Goal: Task Accomplishment & Management: Manage account settings

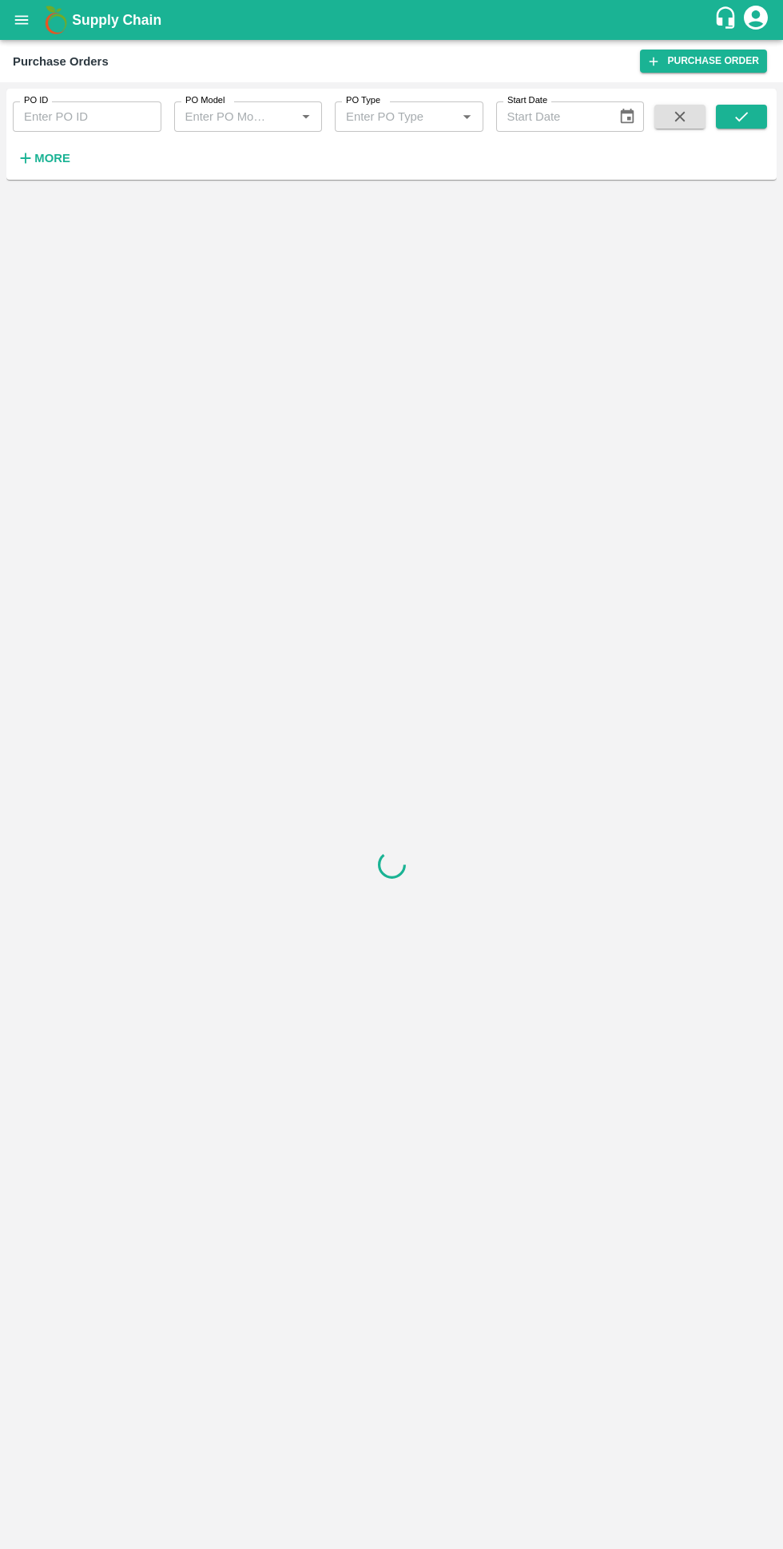
click at [41, 160] on strong "More" at bounding box center [52, 158] width 36 height 13
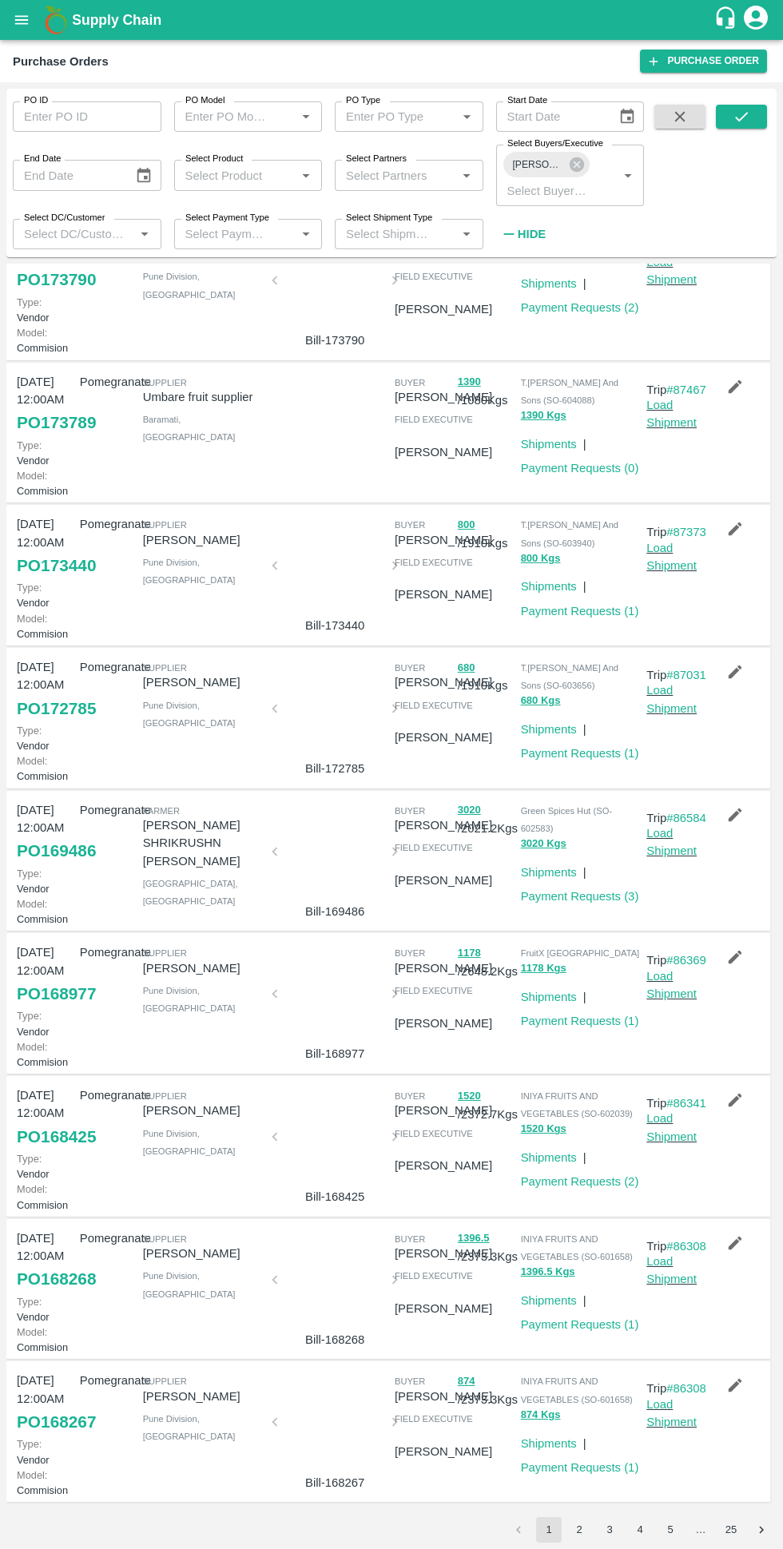
scroll to position [508, 0]
click at [582, 890] on link "Payment Requests ( 3 )" at bounding box center [580, 896] width 118 height 13
click at [591, 890] on link "Payment Requests ( 3 )" at bounding box center [580, 896] width 118 height 13
click at [584, 1175] on link "Payment Requests ( 2 )" at bounding box center [580, 1181] width 118 height 13
click at [741, 117] on icon "submit" at bounding box center [741, 117] width 18 height 18
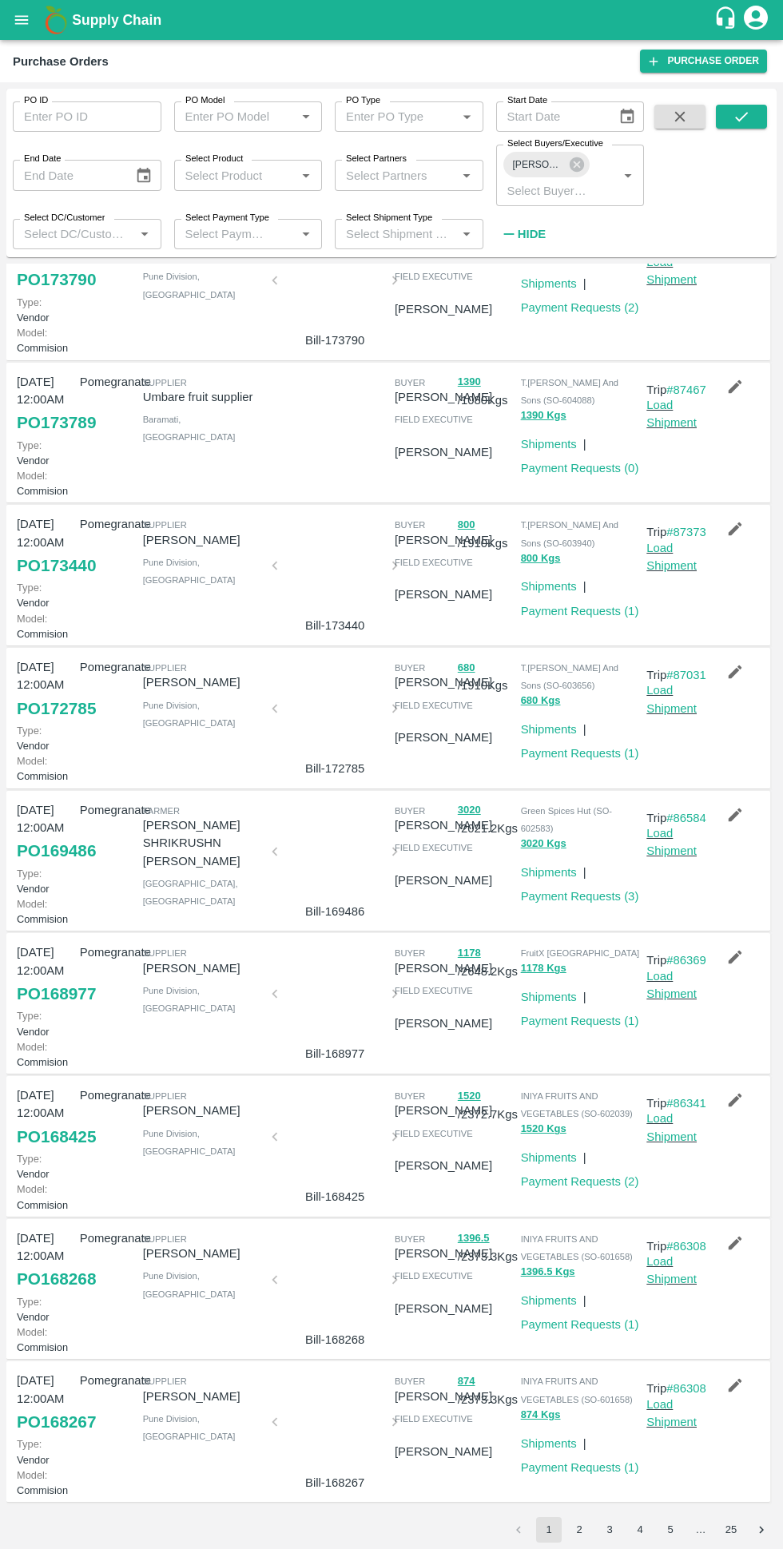
click at [608, 1523] on button "3" at bounding box center [610, 1530] width 26 height 26
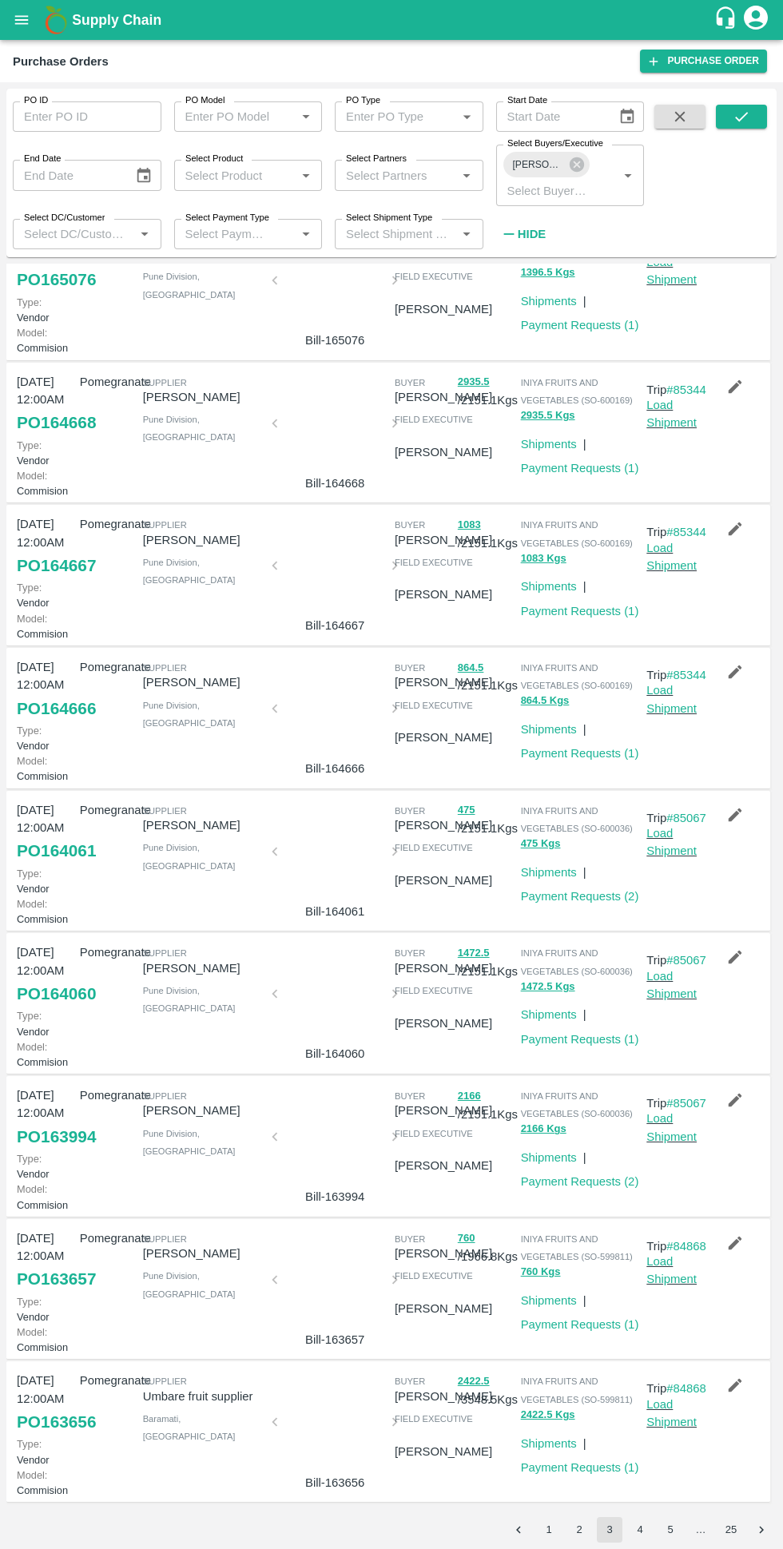
click at [670, 1523] on button "5" at bounding box center [670, 1530] width 26 height 26
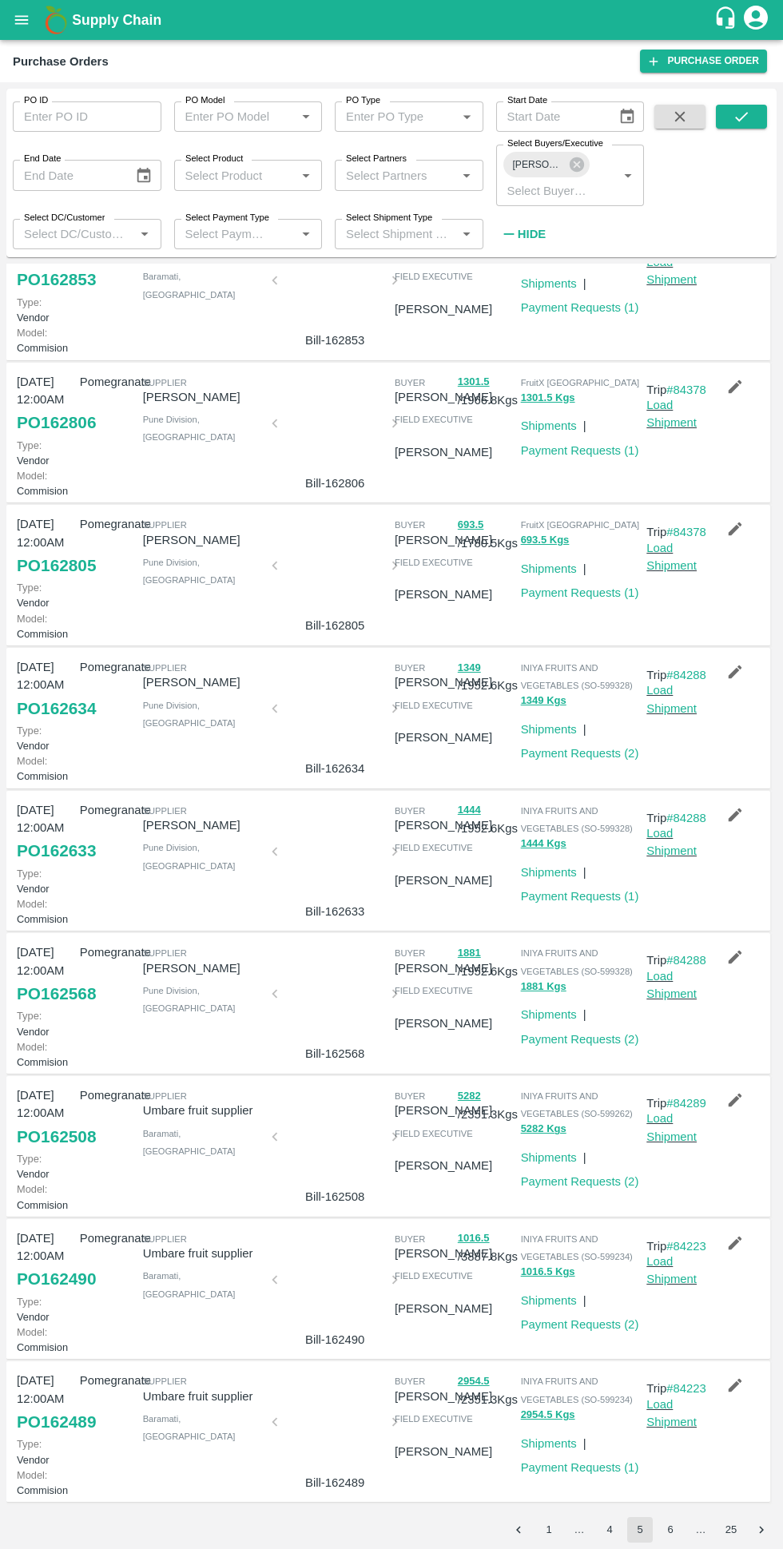
click at [670, 1529] on button "6" at bounding box center [670, 1530] width 26 height 26
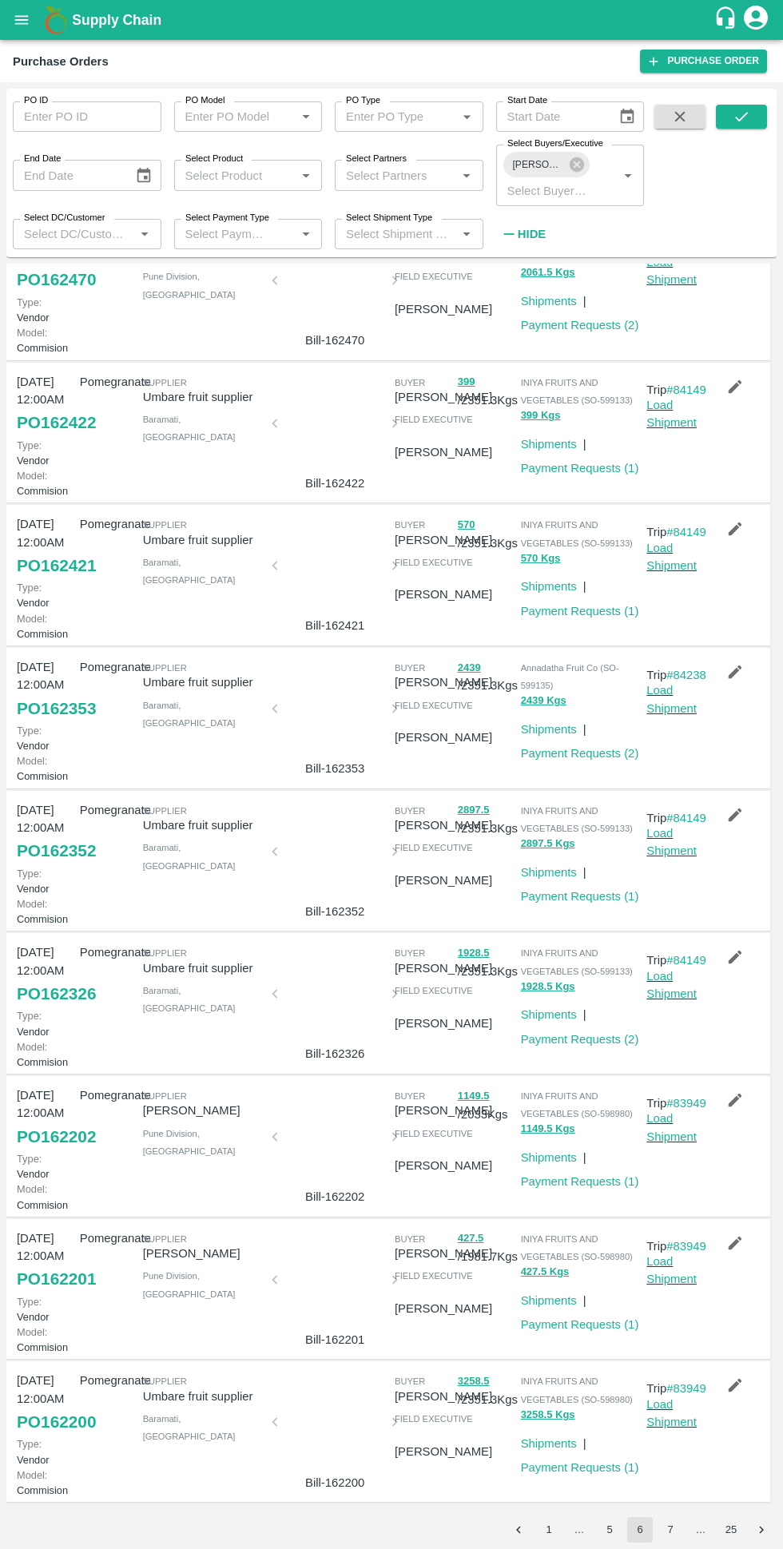
click at [671, 1523] on button "7" at bounding box center [670, 1530] width 26 height 26
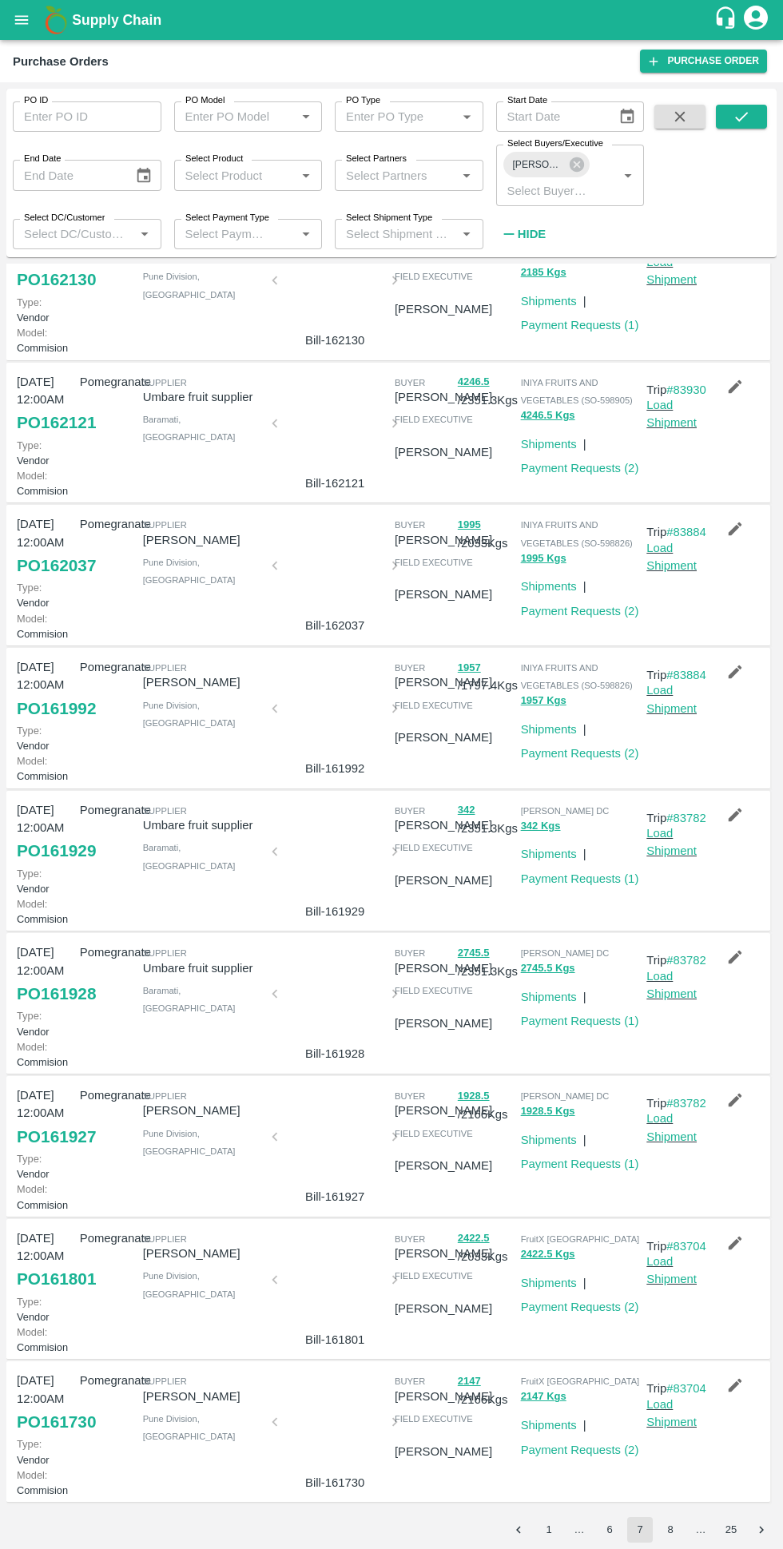
click at [670, 1523] on button "8" at bounding box center [670, 1530] width 26 height 26
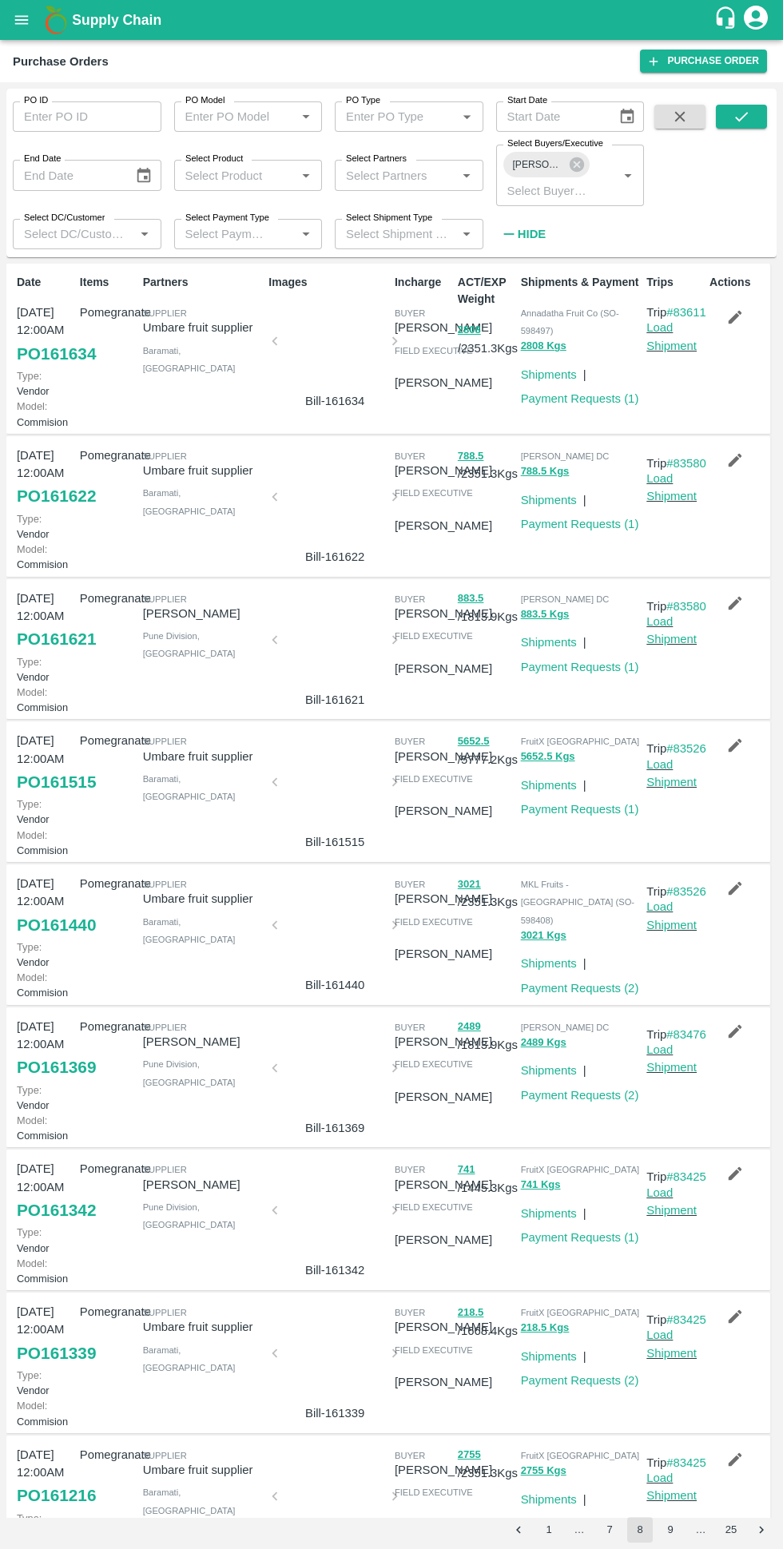
click at [581, 1101] on link "Payment Requests ( 2 )" at bounding box center [580, 1095] width 118 height 13
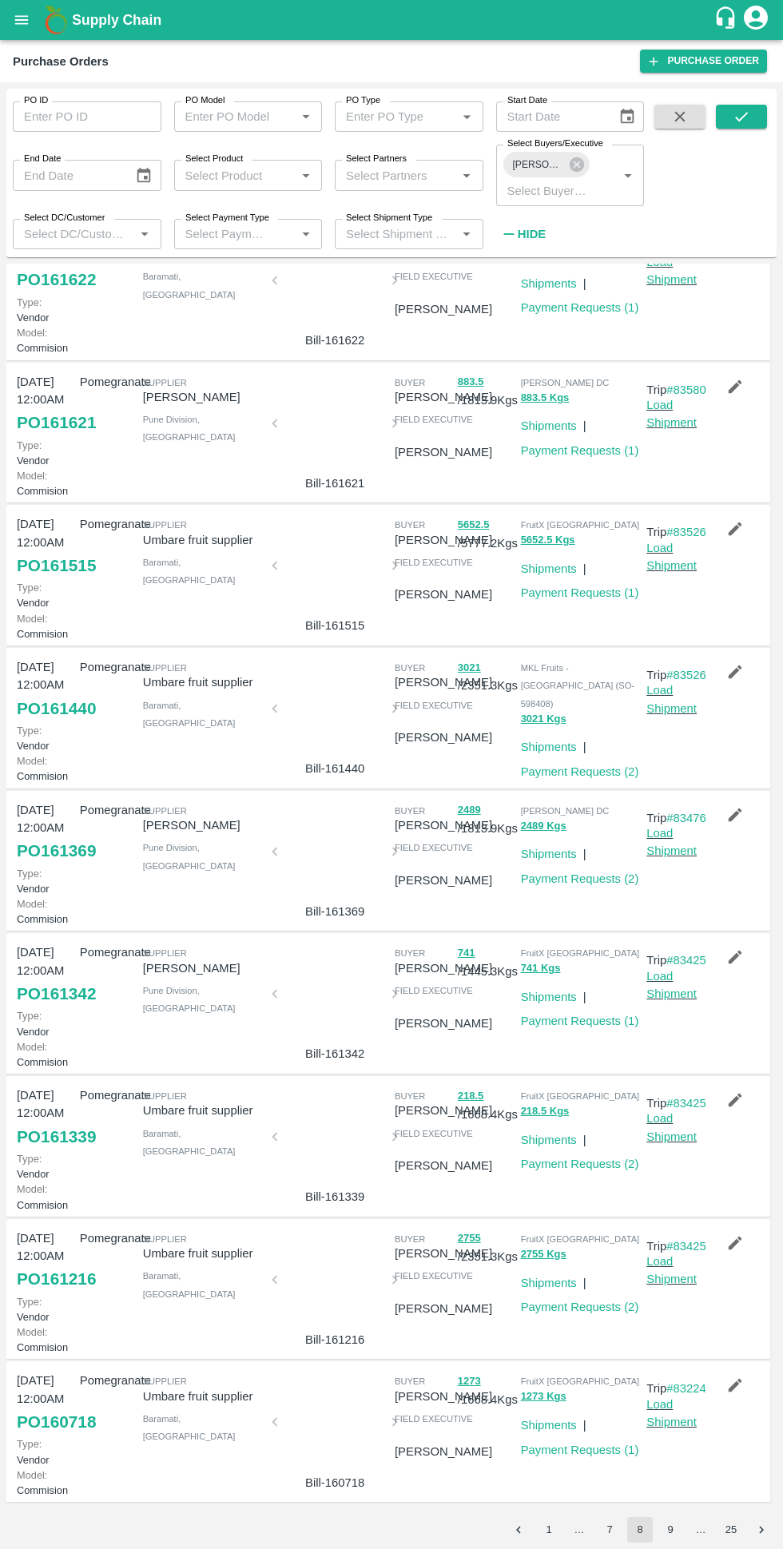
click at [572, 1443] on link "Payment Requests ( 1 )" at bounding box center [580, 1449] width 118 height 13
click at [670, 1529] on button "9" at bounding box center [670, 1530] width 26 height 26
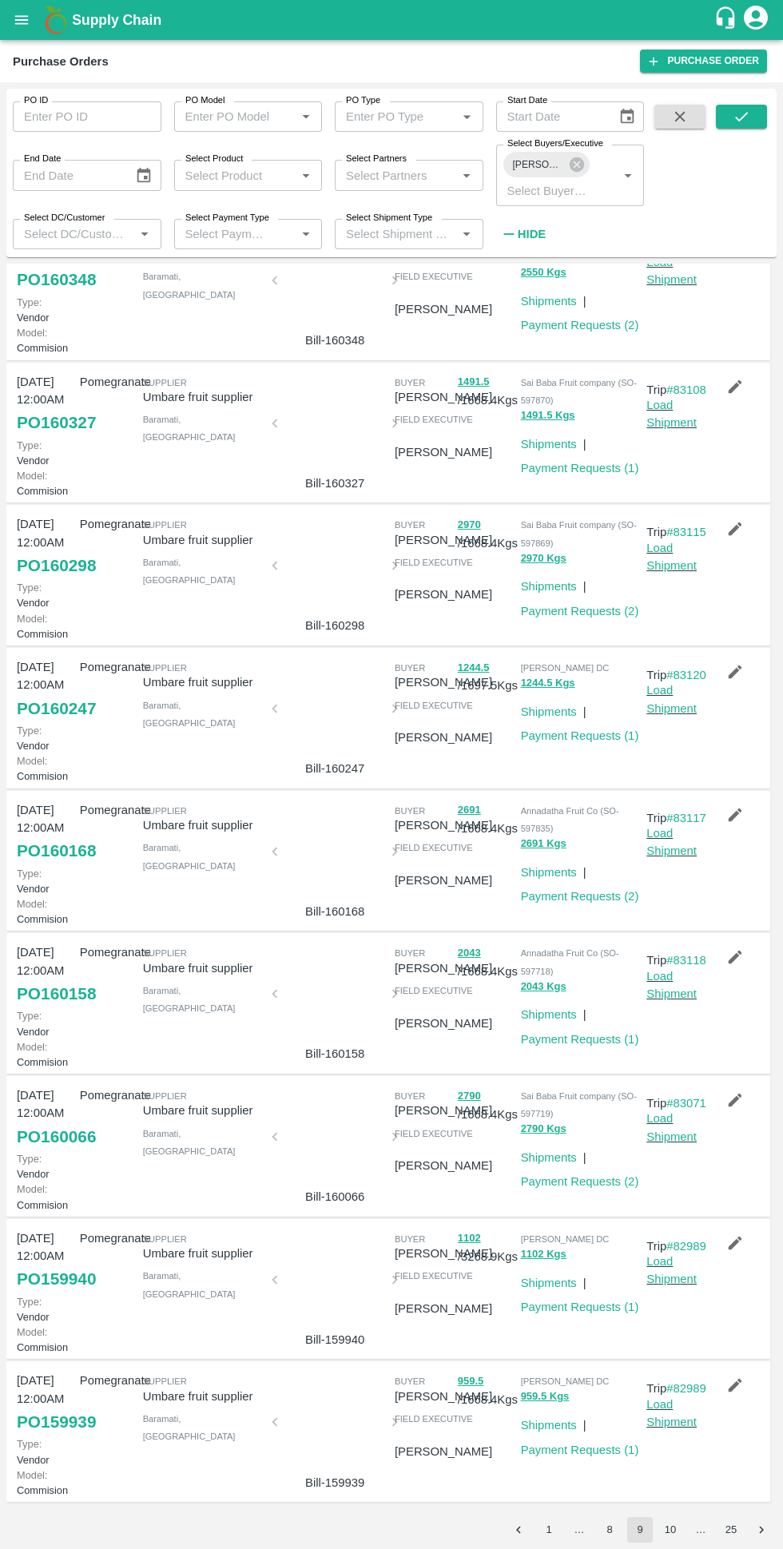
click at [670, 1529] on button "10" at bounding box center [670, 1530] width 26 height 26
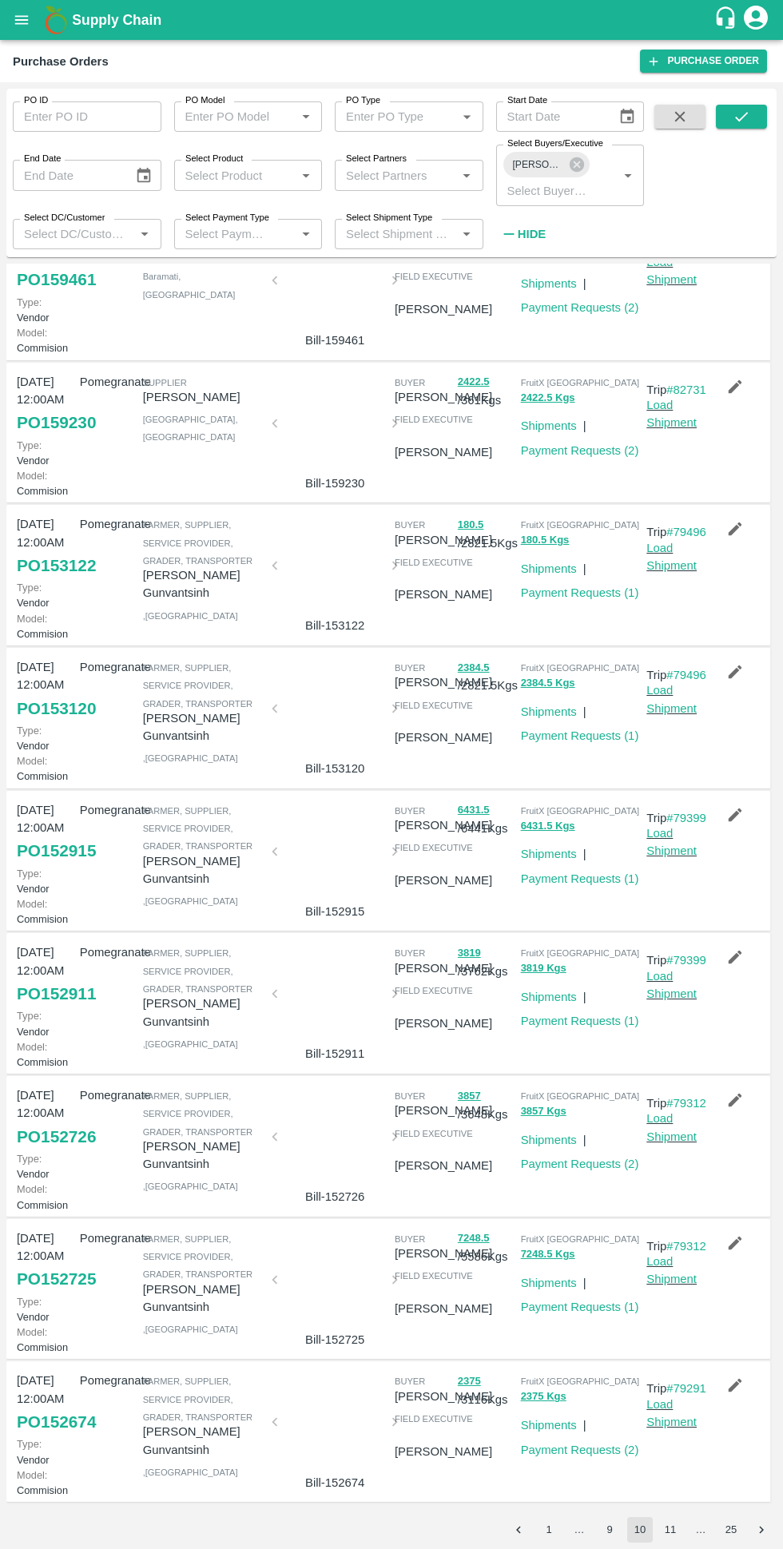
click at [670, 1524] on button "11" at bounding box center [670, 1530] width 26 height 26
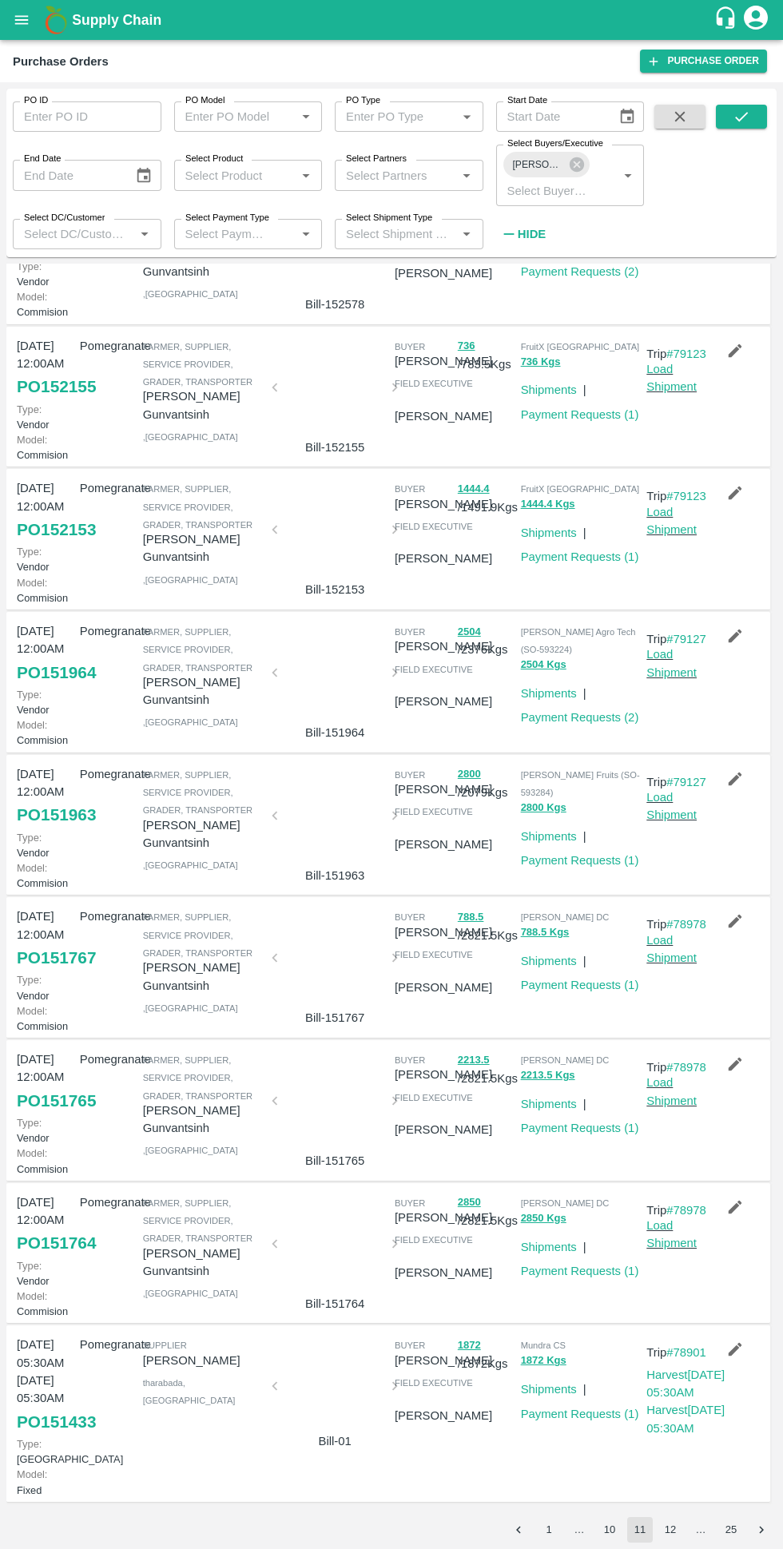
scroll to position [543, 0]
click at [670, 1523] on button "12" at bounding box center [670, 1530] width 26 height 26
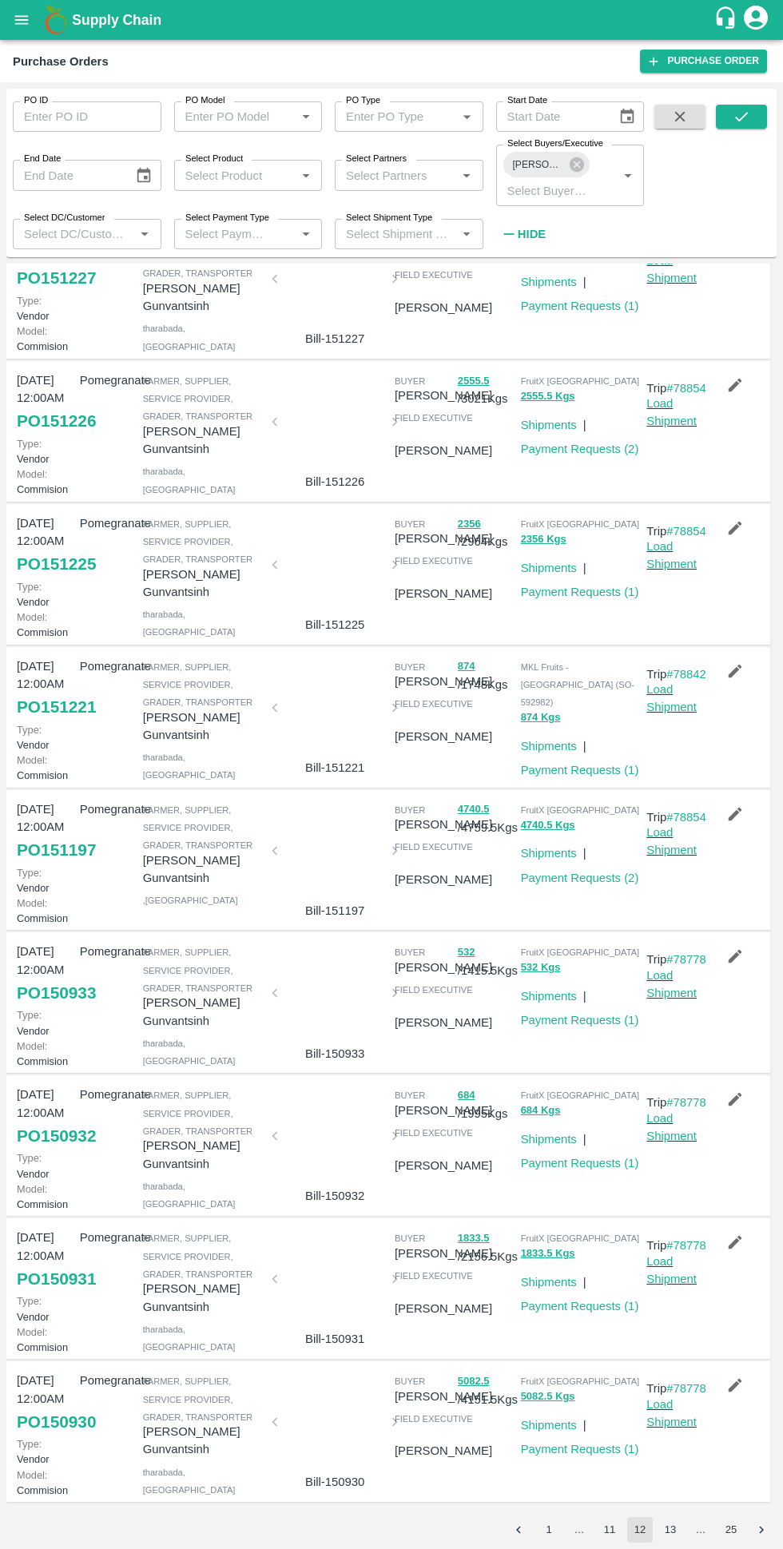
scroll to position [508, 0]
click at [677, 1521] on button "13" at bounding box center [670, 1530] width 26 height 26
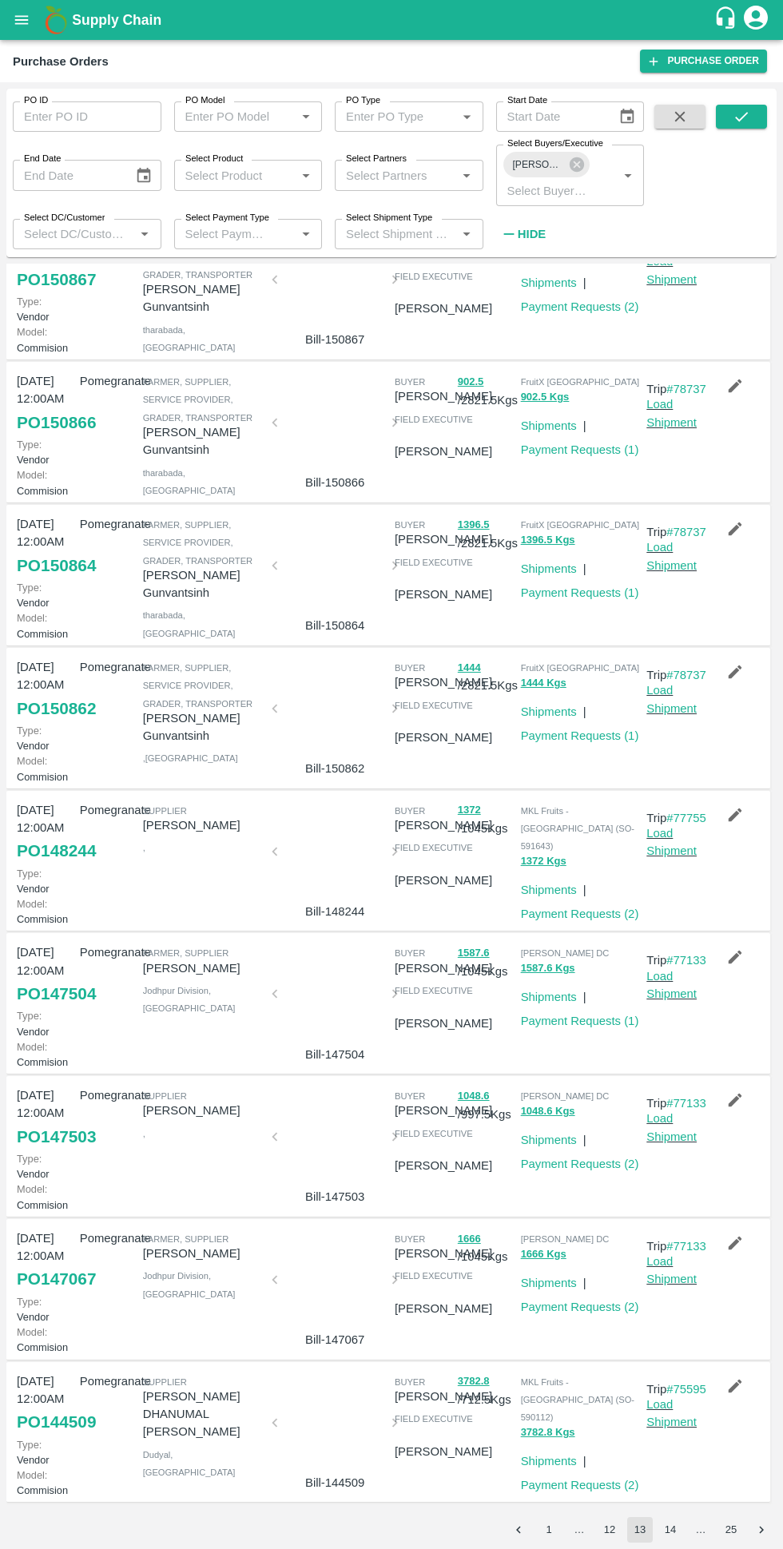
click at [670, 1523] on button "14" at bounding box center [670, 1530] width 26 height 26
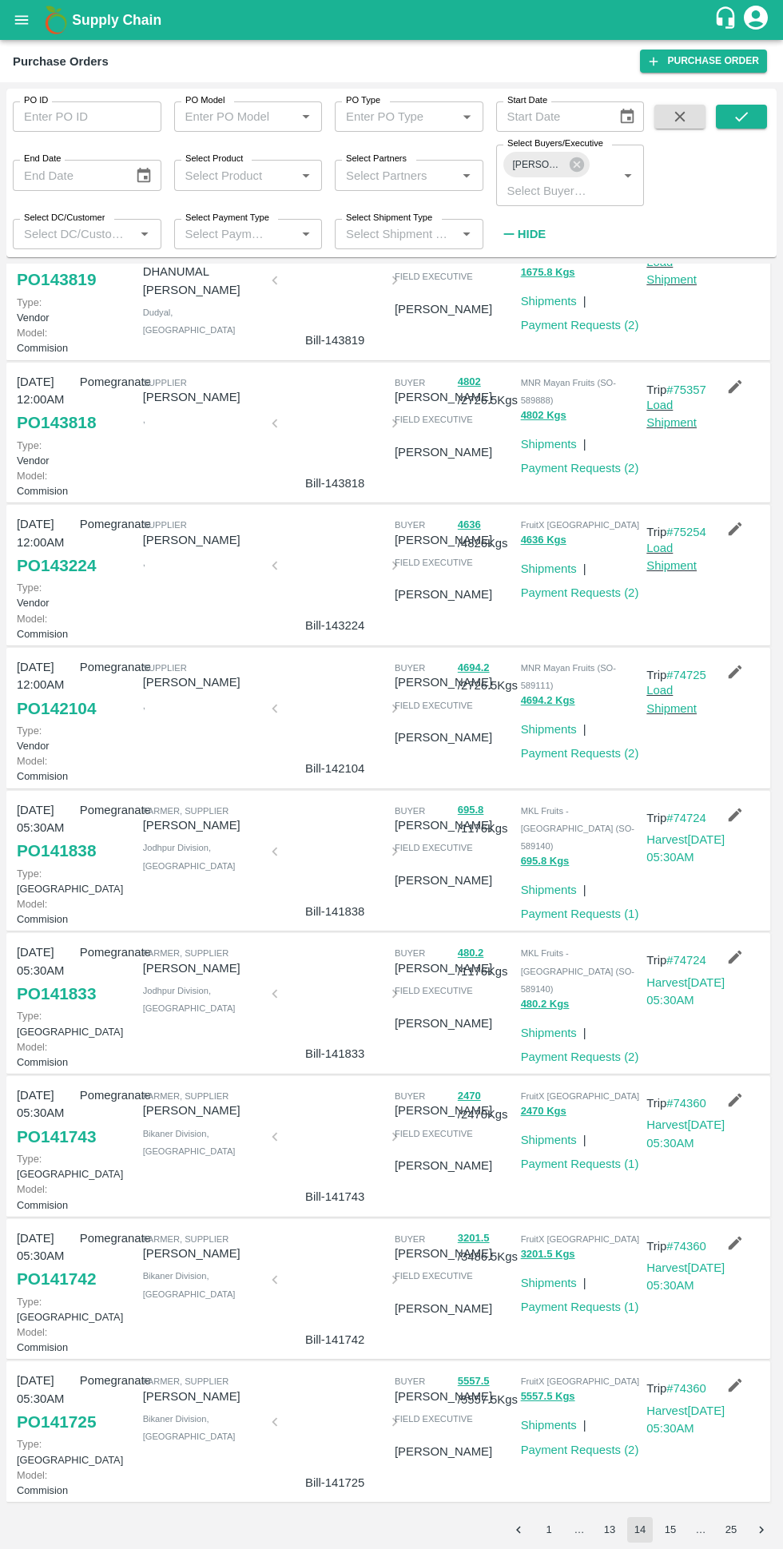
click at [670, 1522] on button "15" at bounding box center [670, 1530] width 26 height 26
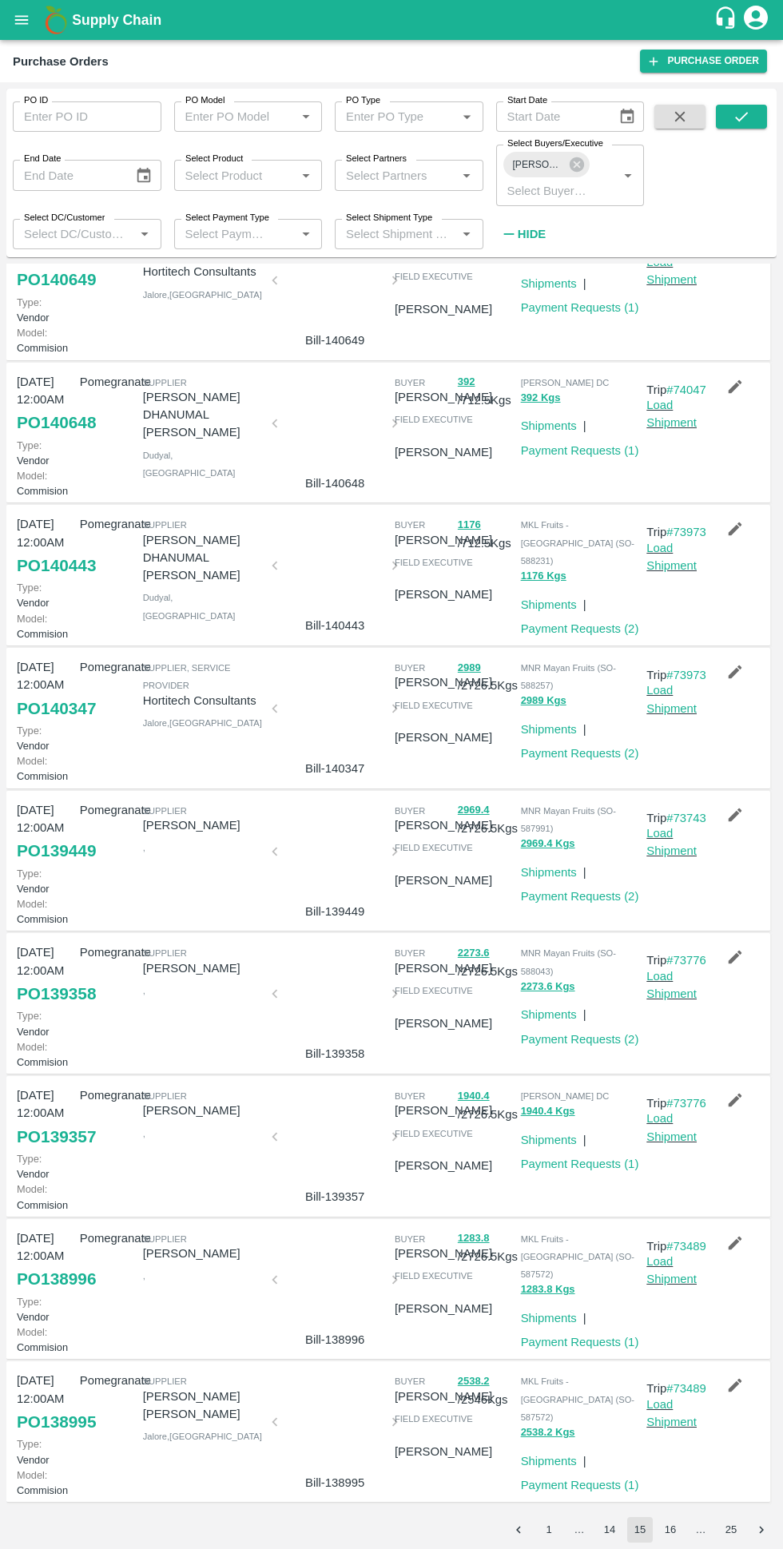
scroll to position [0, 0]
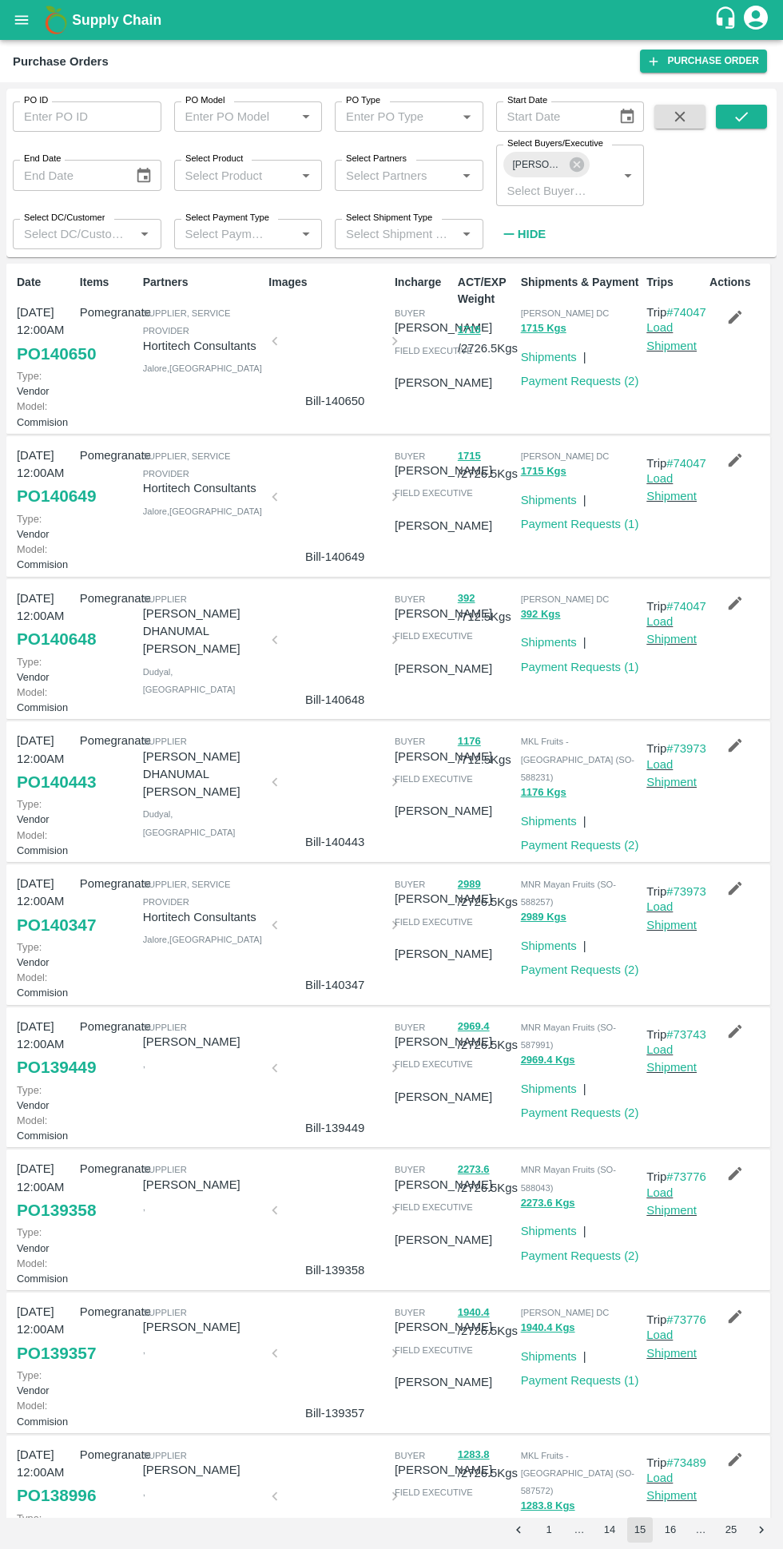
click at [577, 165] on icon at bounding box center [577, 165] width 18 height 18
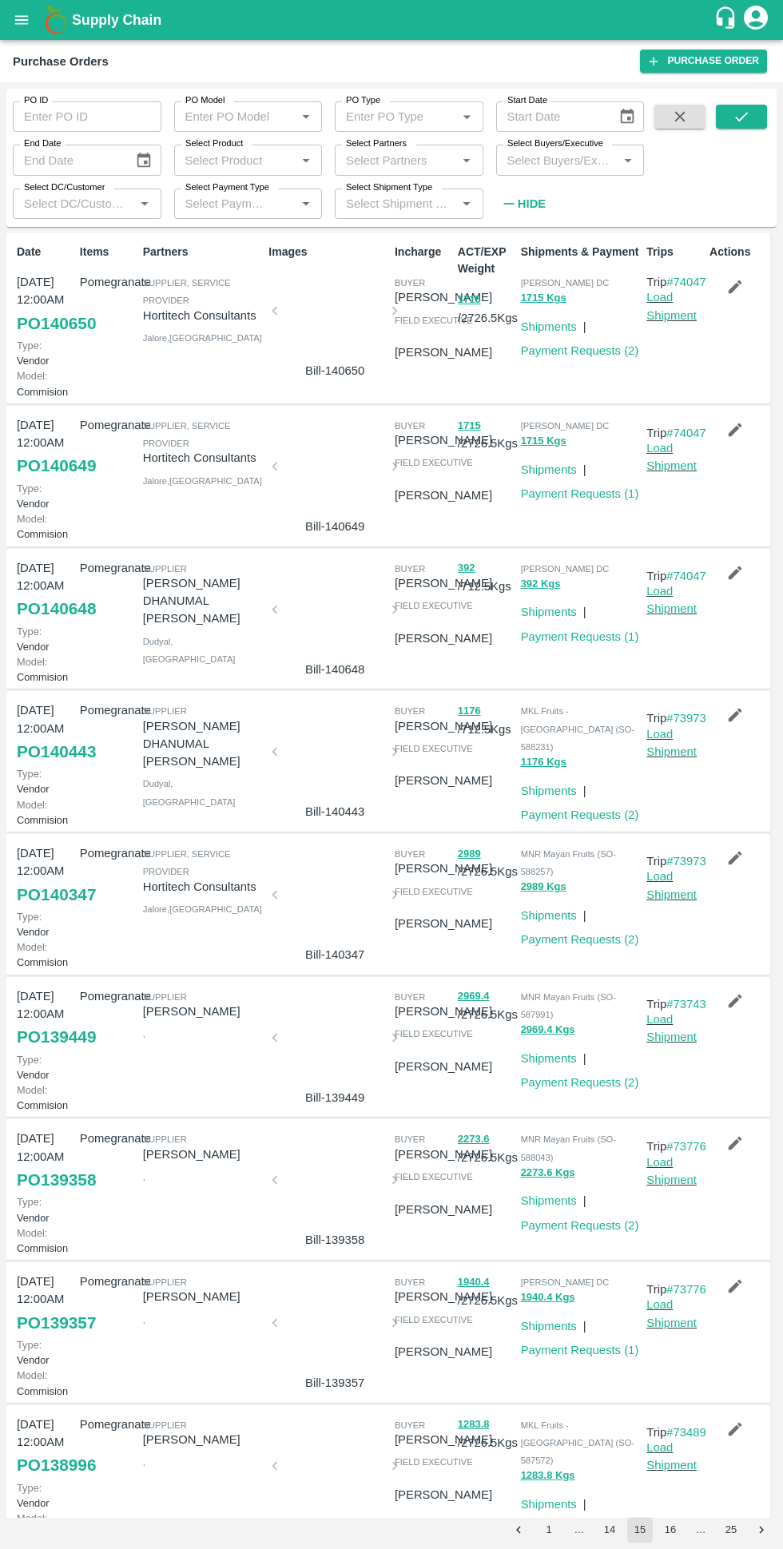
click at [569, 163] on input "Select Buyers/Executive" at bounding box center [557, 159] width 113 height 21
type input "Avinash"
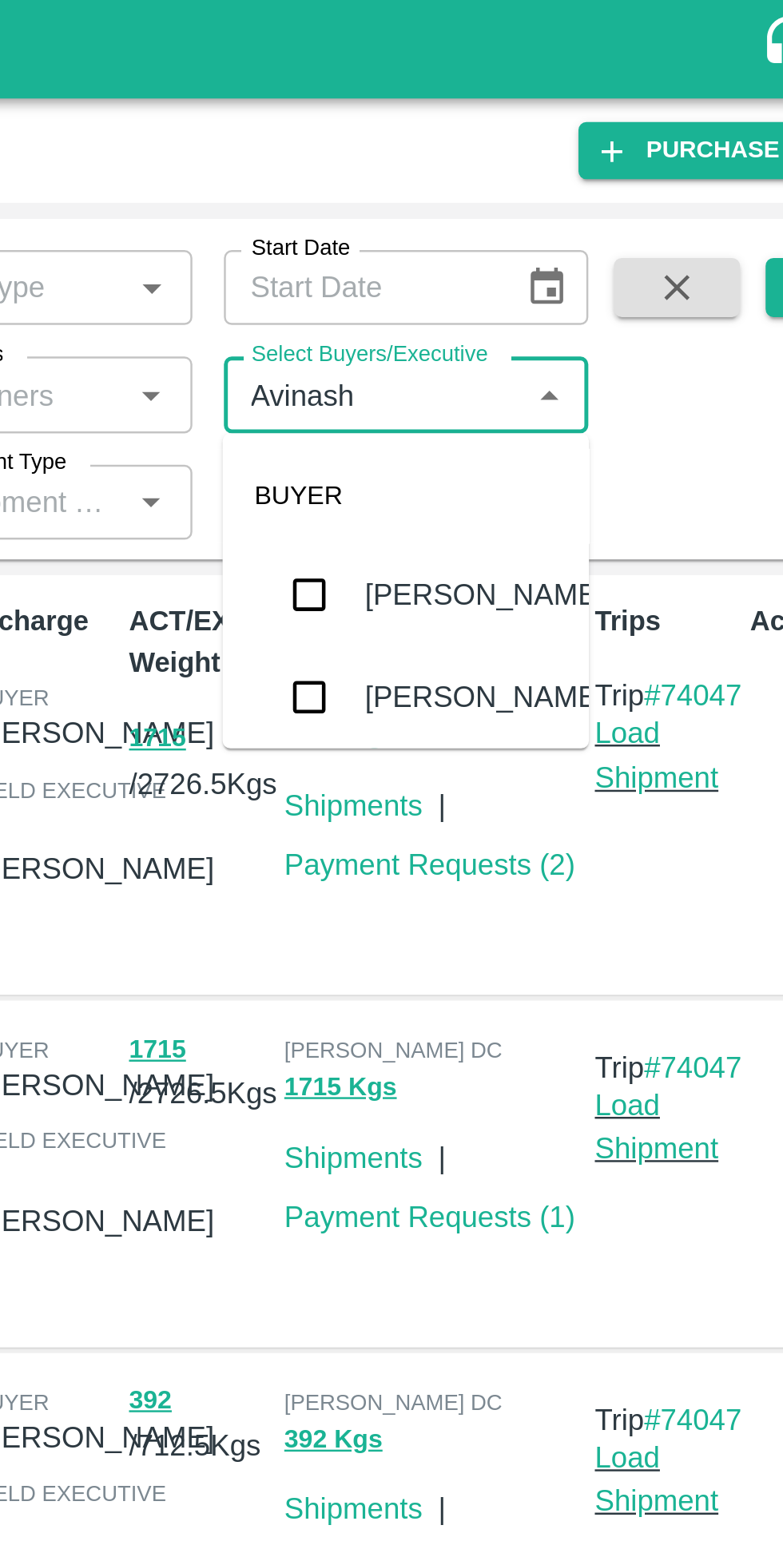
click at [529, 237] on input "checkbox" at bounding box center [530, 241] width 32 height 32
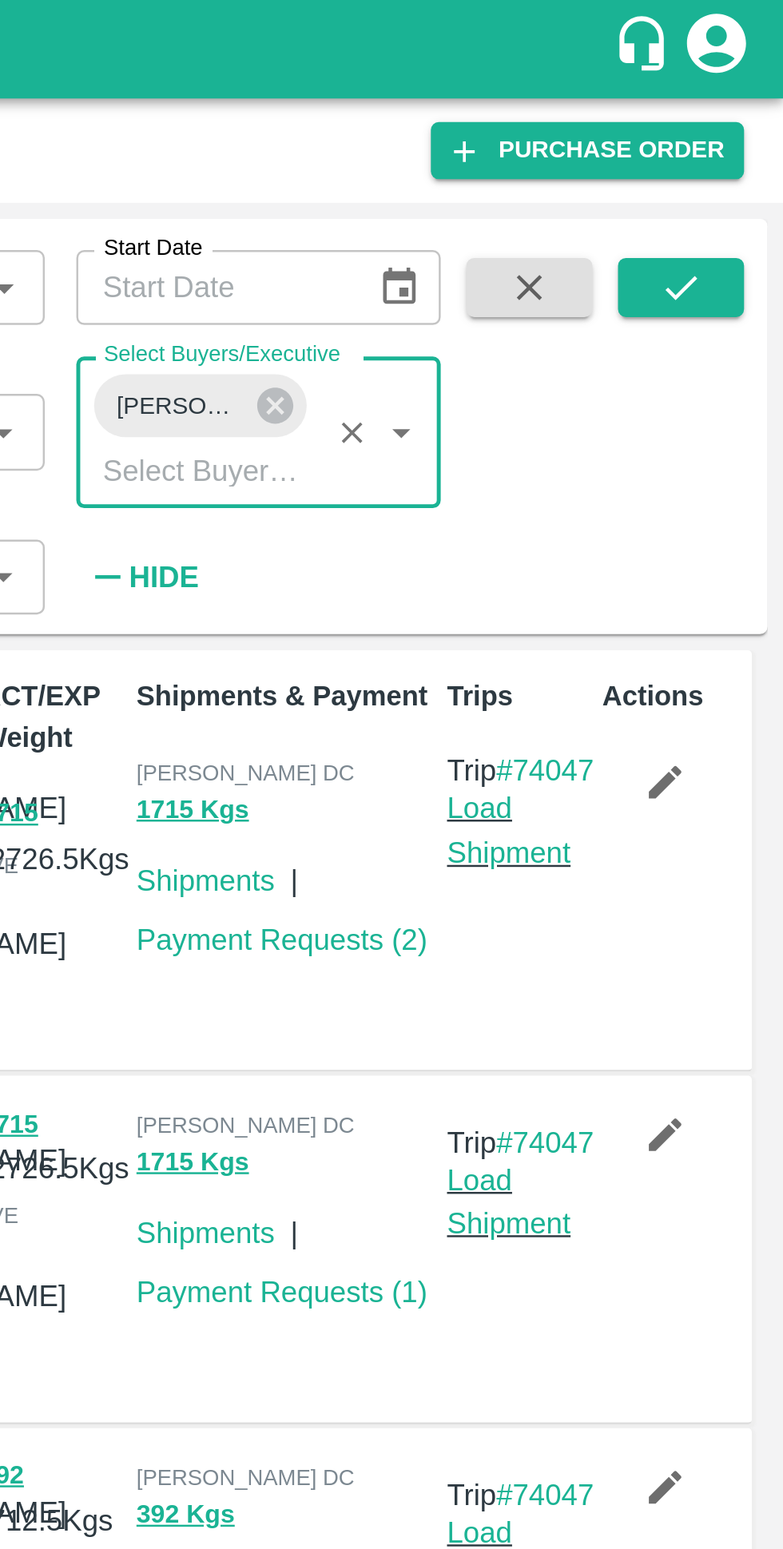
click at [736, 119] on icon "submit" at bounding box center [741, 117] width 18 height 18
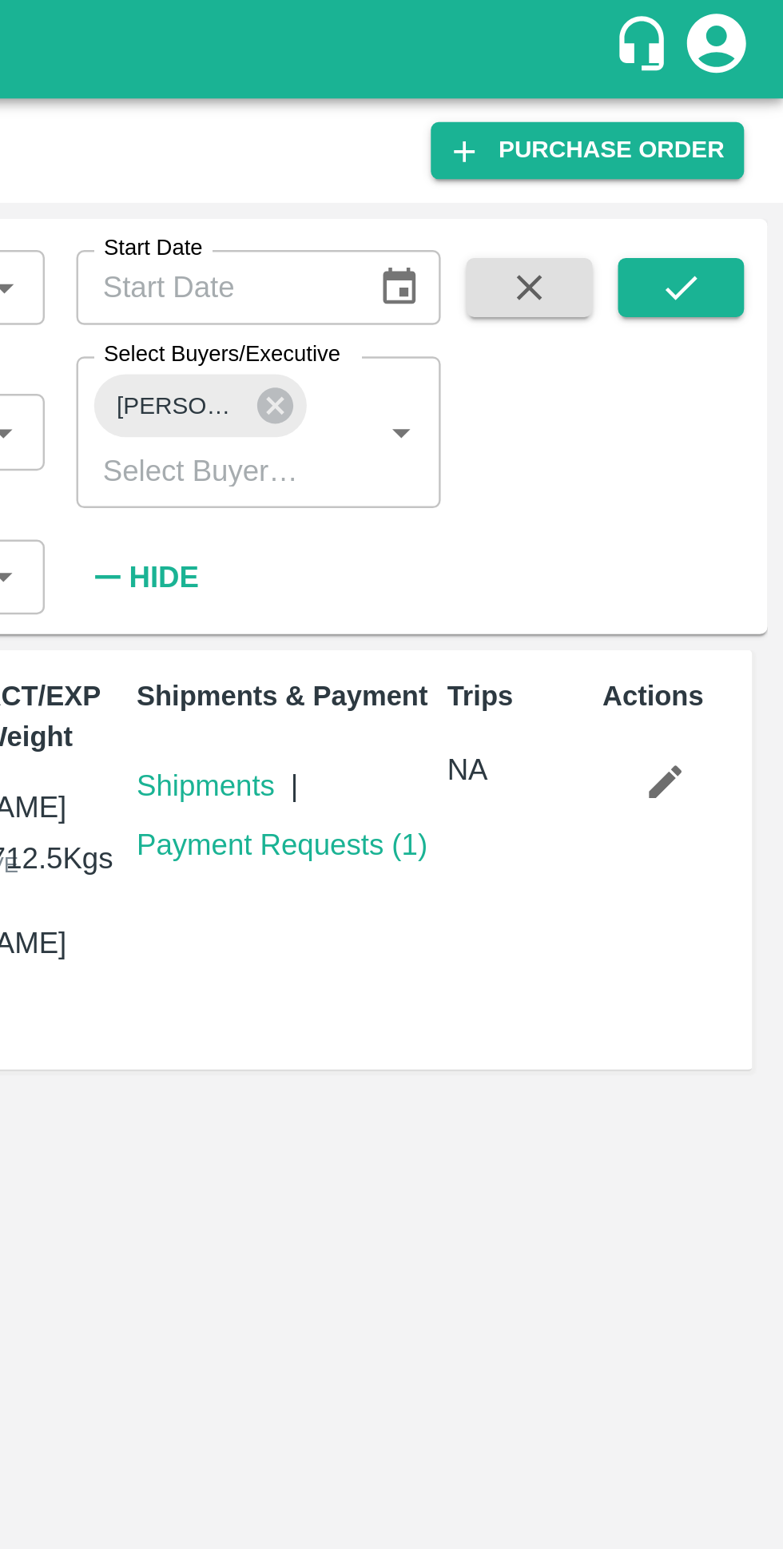
click at [544, 345] on link "Payment Requests ( 1 )" at bounding box center [580, 342] width 118 height 13
click at [553, 339] on link "Payment Requests ( 1 )" at bounding box center [580, 342] width 118 height 13
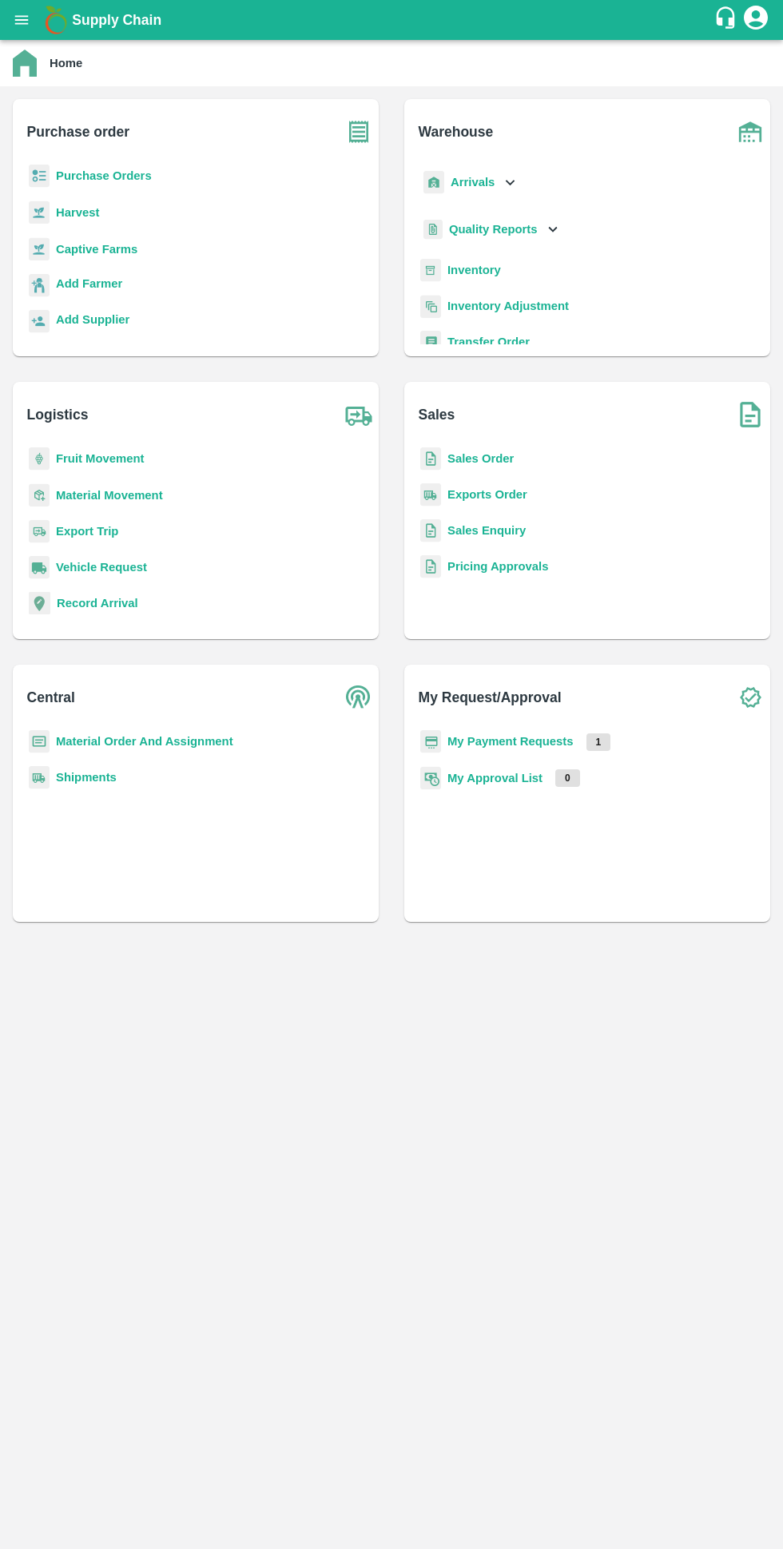
click at [544, 741] on b "My Payment Requests" at bounding box center [510, 741] width 126 height 13
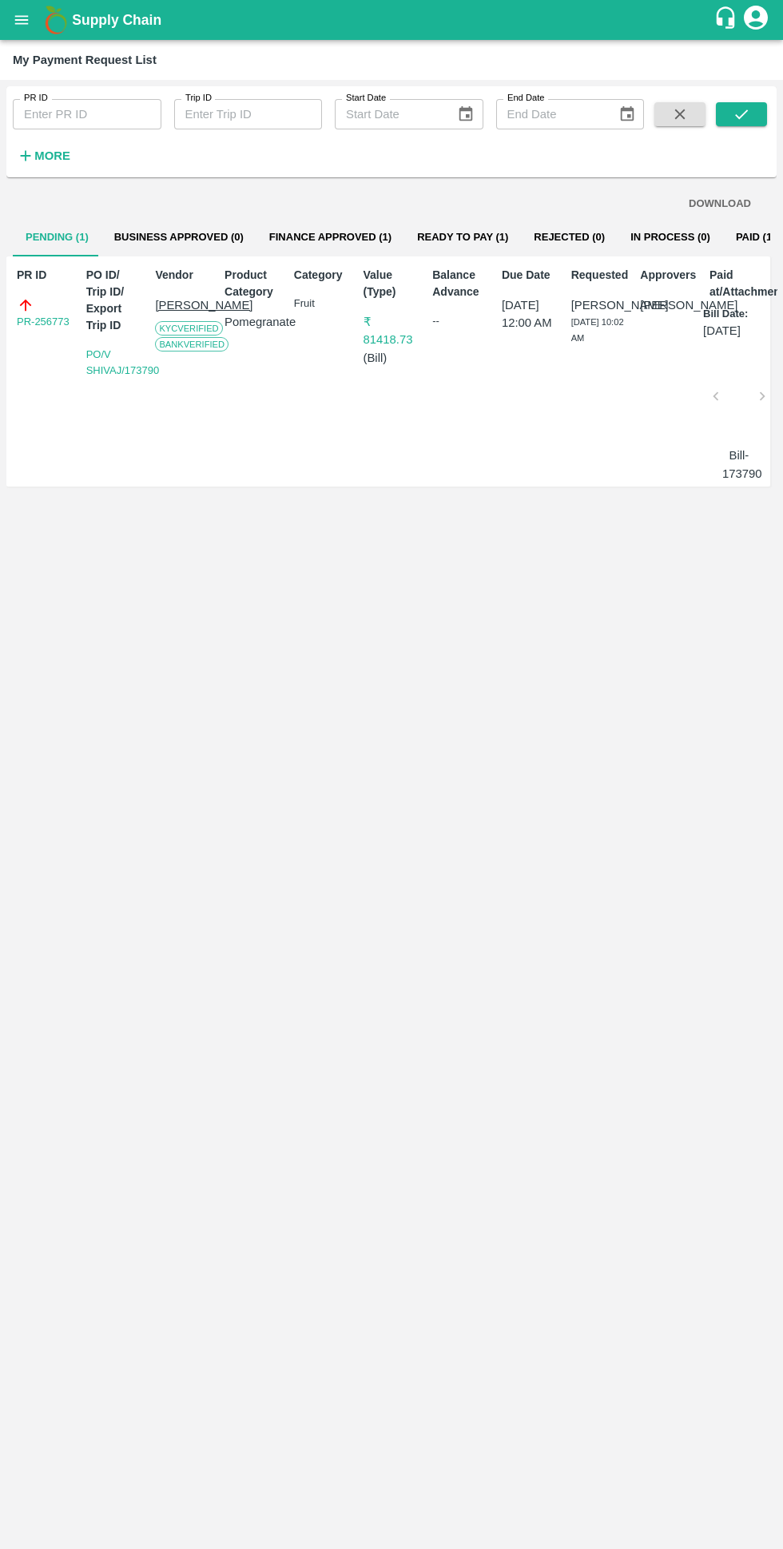
click at [430, 236] on button "Ready To Pay (1)" at bounding box center [462, 237] width 117 height 38
click at [723, 242] on button "Paid (128)" at bounding box center [761, 237] width 77 height 38
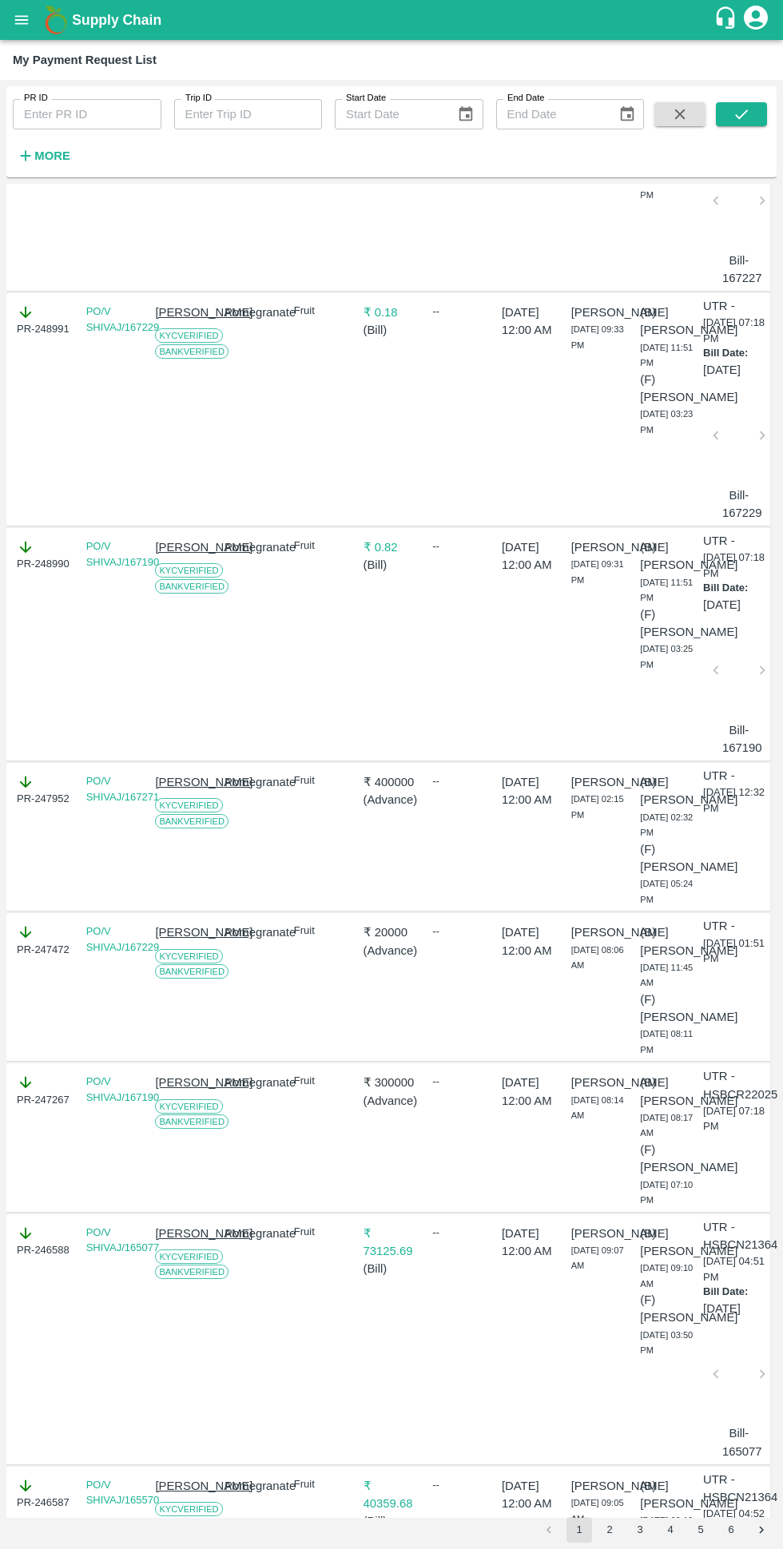
scroll to position [4483, 0]
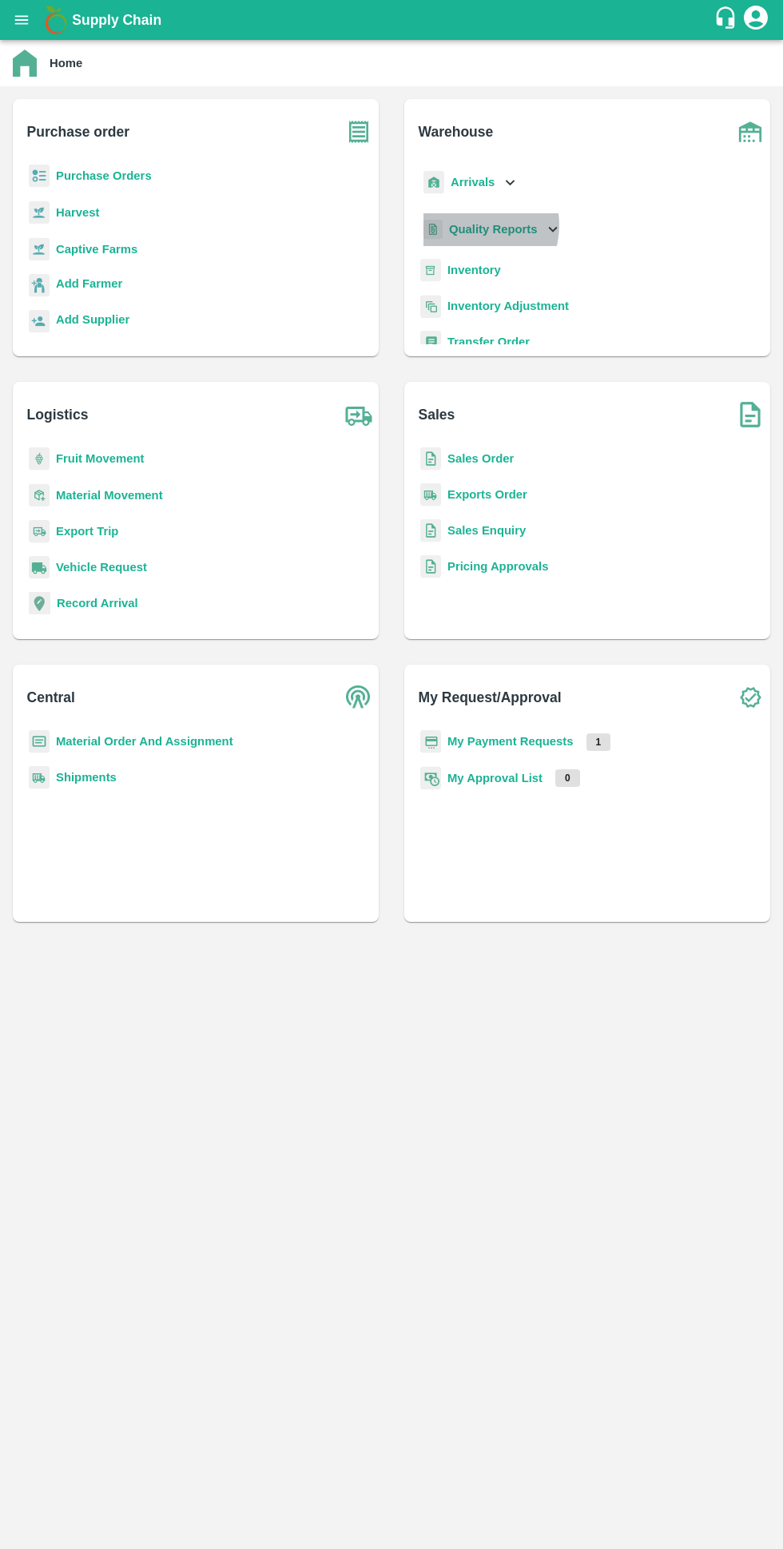
click at [472, 225] on b "Quality Reports" at bounding box center [493, 229] width 89 height 13
click at [470, 229] on span "Purchase Order" at bounding box center [504, 229] width 84 height 18
